Goal: Task Accomplishment & Management: Manage account settings

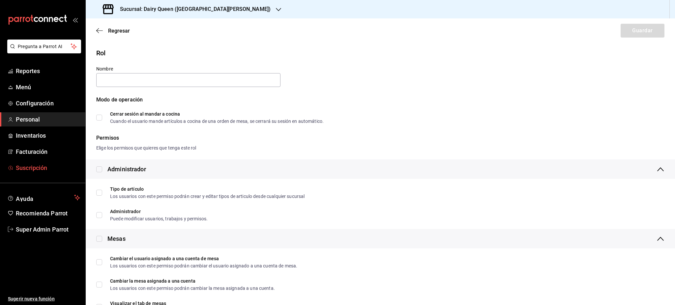
click at [35, 166] on span "Suscripción" at bounding box center [48, 167] width 64 height 9
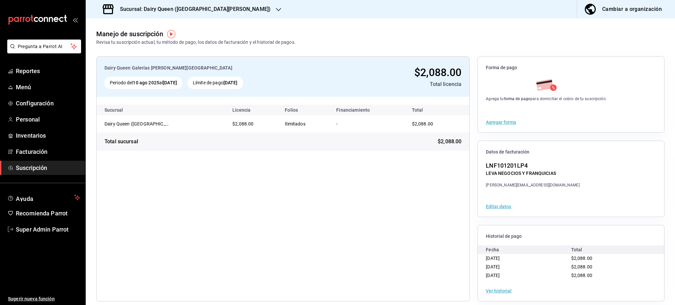
click at [626, 9] on div "Cambiar a organización" at bounding box center [632, 9] width 60 height 9
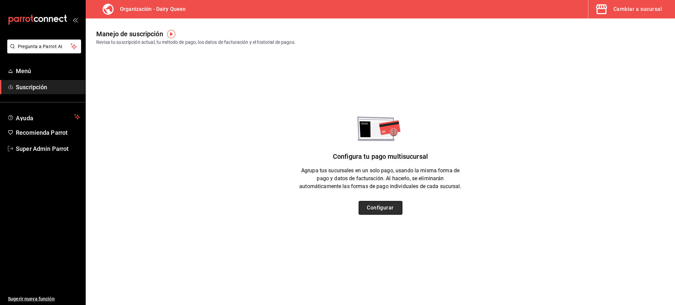
click at [389, 212] on button "Configurar" at bounding box center [380, 208] width 44 height 14
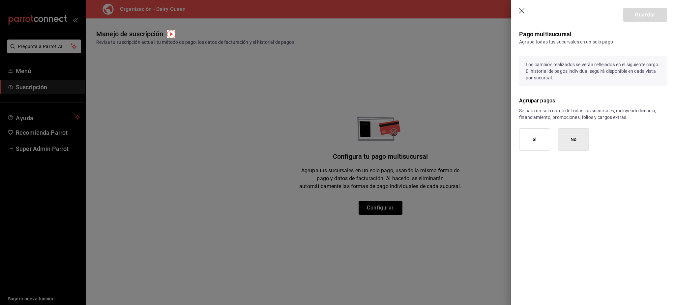
click at [534, 143] on button "Si" at bounding box center [534, 139] width 31 height 22
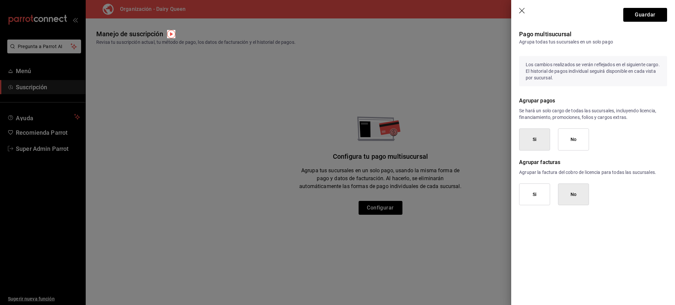
click at [540, 196] on button "Si" at bounding box center [534, 194] width 31 height 22
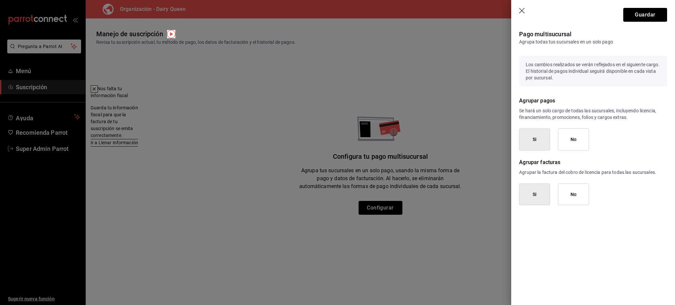
click at [98, 90] on button at bounding box center [94, 88] width 7 height 7
click at [569, 136] on button "No" at bounding box center [573, 139] width 31 height 22
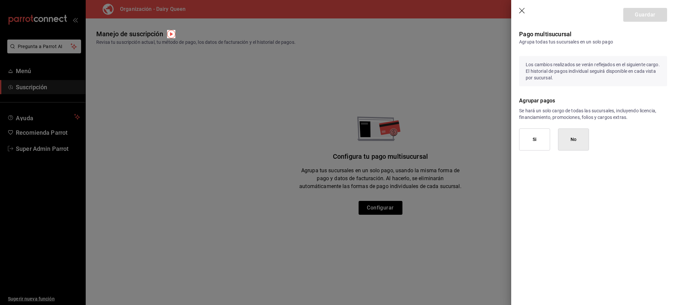
click at [565, 188] on div "Guardar Pago multisucursal Agrupa todas tus sucursales en un solo pago Los camb…" at bounding box center [593, 152] width 164 height 305
click at [531, 134] on button "Si" at bounding box center [534, 139] width 31 height 22
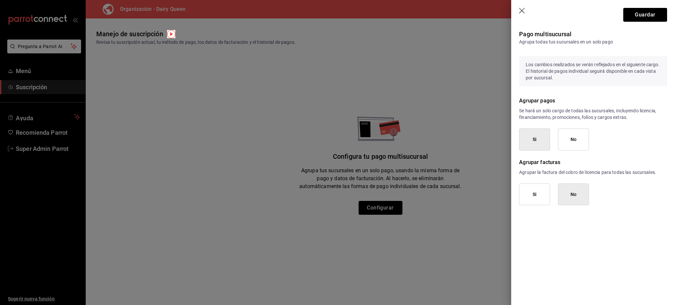
click at [564, 140] on button "No" at bounding box center [573, 139] width 31 height 22
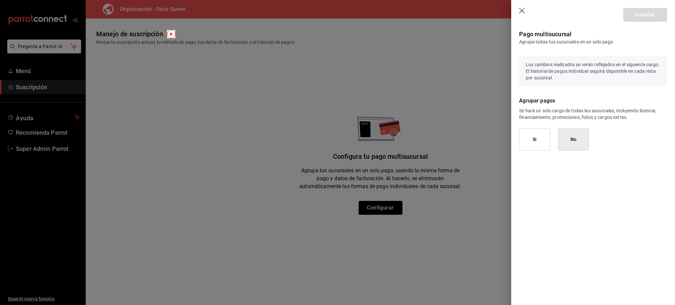
click at [529, 143] on button "Si" at bounding box center [534, 139] width 31 height 22
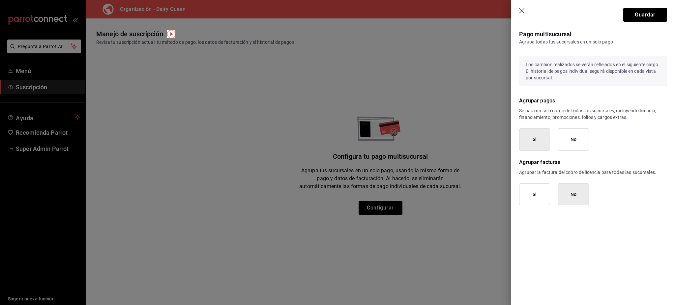
click at [570, 142] on button "No" at bounding box center [573, 139] width 31 height 22
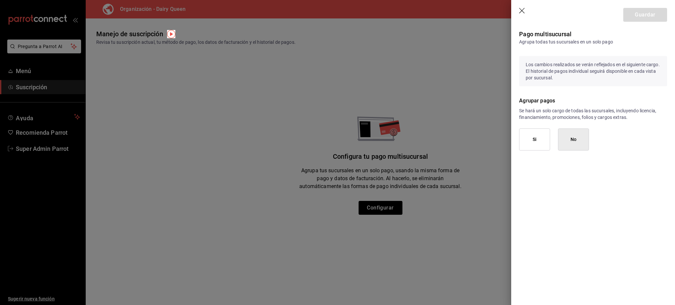
click at [538, 142] on button "Si" at bounding box center [534, 139] width 31 height 22
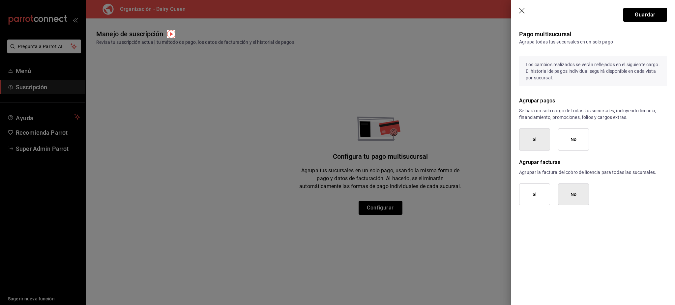
click at [570, 145] on button "No" at bounding box center [573, 139] width 31 height 22
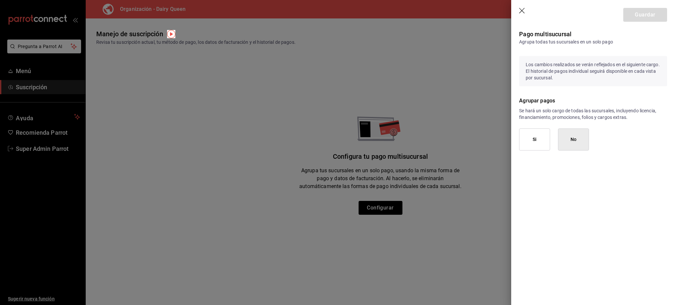
click at [522, 11] on icon "button" at bounding box center [522, 11] width 7 height 7
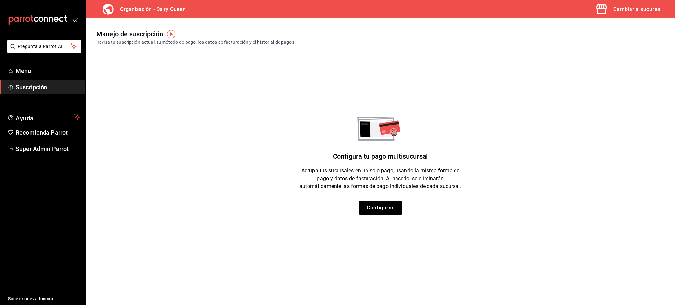
click at [457, 152] on div "Configura tu pago multisucursal Agrupa tus sucursales en un solo pago, usando l…" at bounding box center [380, 166] width 589 height 98
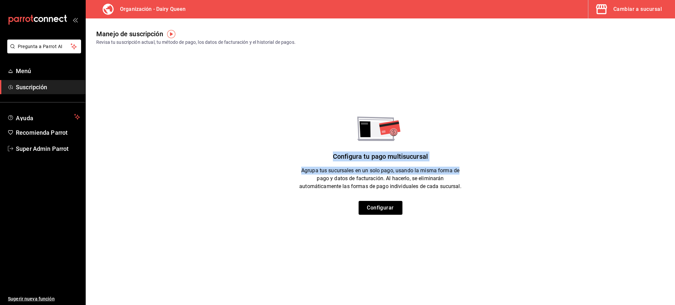
drag, startPoint x: 384, startPoint y: 102, endPoint x: 497, endPoint y: 131, distance: 116.2
click at [497, 130] on main "Manejo de suscripción Revisa tu suscripción actual, tu método de pago, los dato…" at bounding box center [380, 161] width 589 height 287
click at [502, 132] on div "Configura tu pago multisucursal Agrupa tus sucursales en un solo pago, usando l…" at bounding box center [380, 166] width 589 height 98
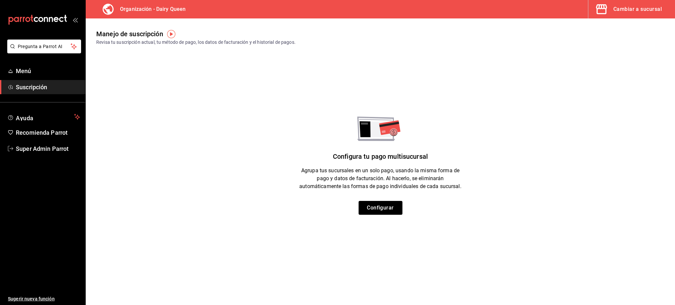
click at [378, 98] on main "Manejo de suscripción Revisa tu suscripción actual, tu método de pago, los dato…" at bounding box center [380, 161] width 589 height 287
click at [619, 14] on button "Cambiar a sucursal" at bounding box center [628, 9] width 81 height 18
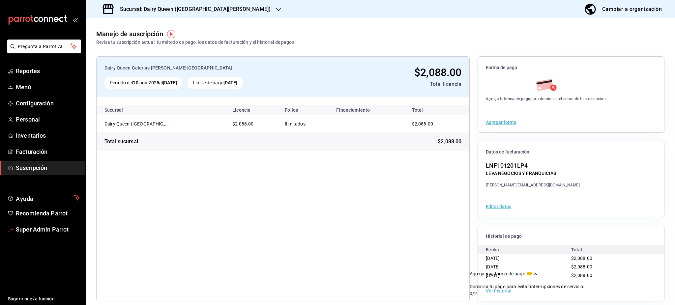
click at [56, 230] on span "Super Admin Parrot" at bounding box center [48, 229] width 64 height 9
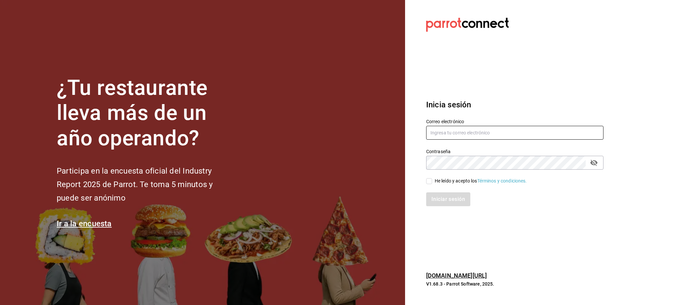
click at [440, 135] on input "text" at bounding box center [514, 133] width 177 height 14
paste input "multiuser@primerpiso.com primerpiso"
click at [499, 136] on input "multiuser@primerpiso.com primerpiso" at bounding box center [514, 133] width 177 height 14
type input "multiuser@primerpiso.com"
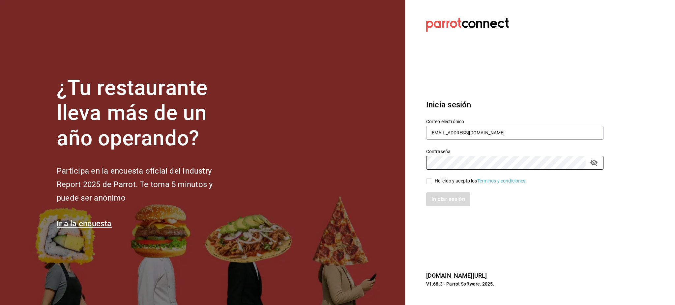
drag, startPoint x: 464, startPoint y: 179, endPoint x: 464, endPoint y: 186, distance: 6.9
click at [464, 179] on div "He leído y acepto los Términos y condiciones." at bounding box center [480, 181] width 92 height 7
click at [432, 179] on input "He leído y acepto los Términos y condiciones." at bounding box center [429, 181] width 6 height 6
checkbox input "true"
click at [464, 195] on button "Iniciar sesión" at bounding box center [448, 199] width 45 height 14
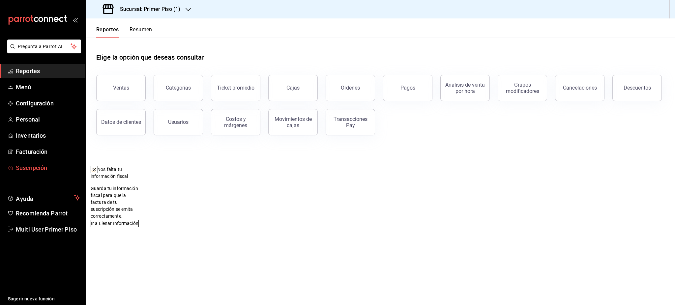
click at [34, 174] on link "Suscripción" at bounding box center [42, 168] width 85 height 14
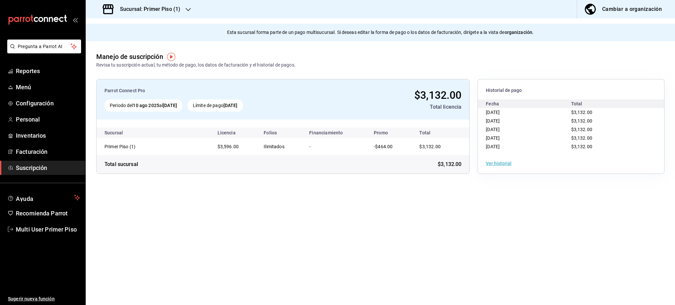
click at [600, 13] on button "Cambiar a organización" at bounding box center [623, 9] width 93 height 18
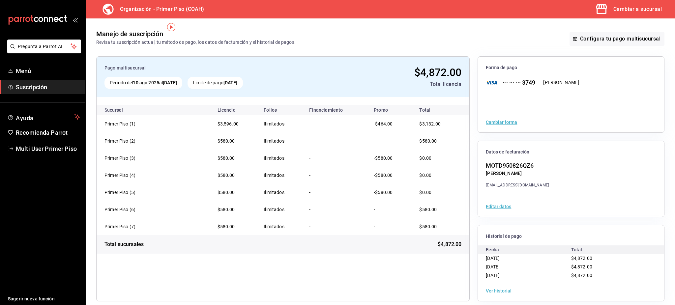
scroll to position [7, 0]
